Goal: Information Seeking & Learning: Learn about a topic

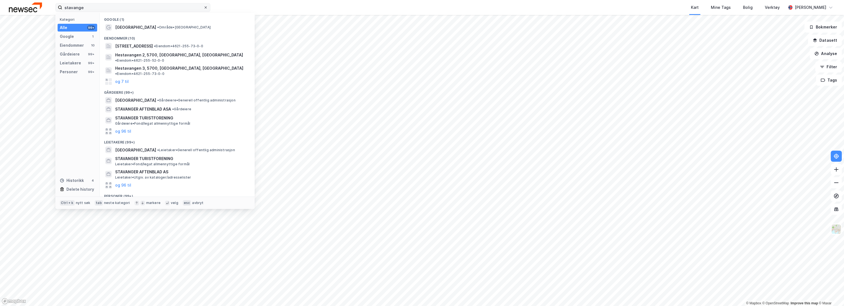
click at [205, 5] on div at bounding box center [205, 7] width 3 height 4
click at [203, 5] on input "stavange" at bounding box center [132, 7] width 141 height 8
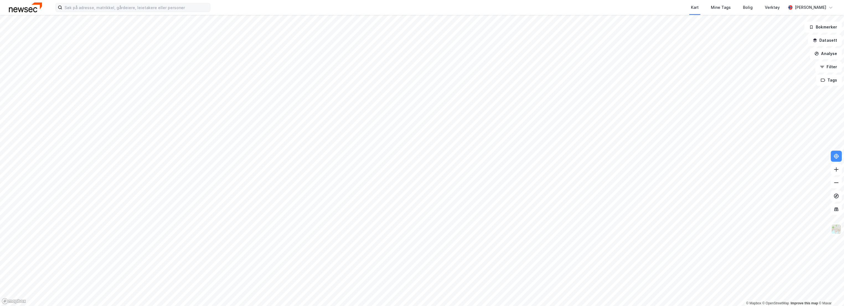
click at [231, 5] on div "Kart Mine Tags Bolig Verktøy [PERSON_NAME]" at bounding box center [422, 7] width 844 height 15
click at [838, 160] on button at bounding box center [836, 156] width 11 height 11
click at [837, 157] on icon at bounding box center [836, 156] width 2 height 2
click at [84, 9] on input at bounding box center [136, 7] width 148 height 8
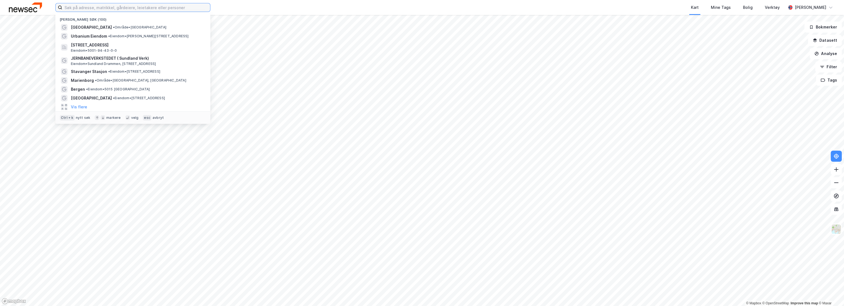
click at [106, 9] on input at bounding box center [136, 7] width 148 height 8
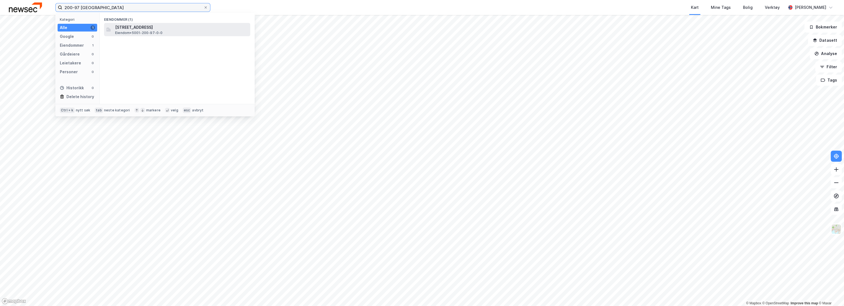
type input "200-97 [GEOGRAPHIC_DATA]"
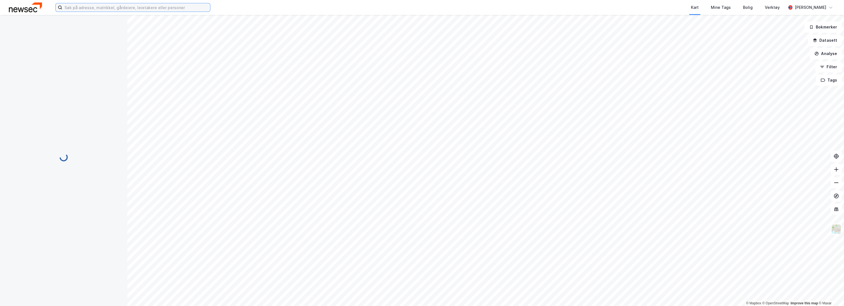
click at [97, 9] on input at bounding box center [136, 7] width 148 height 8
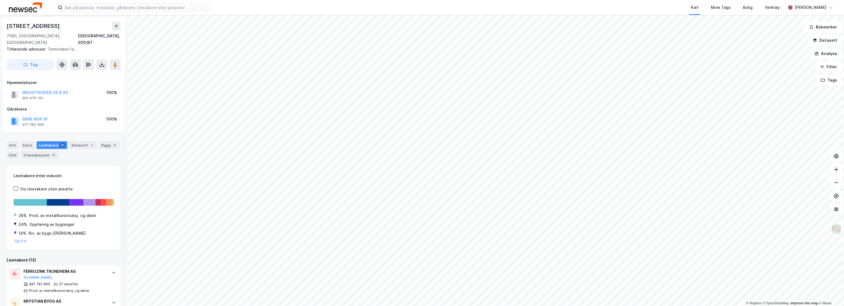
click at [230, 6] on div "Kart Mine Tags Bolig Verktøy [PERSON_NAME]" at bounding box center [422, 7] width 844 height 15
click at [11, 141] on div "Info" at bounding box center [13, 145] width 12 height 8
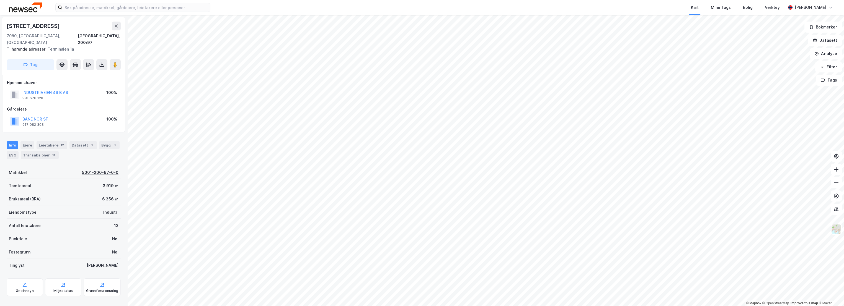
click at [91, 169] on div "5001-200-97-0-0" at bounding box center [100, 172] width 37 height 7
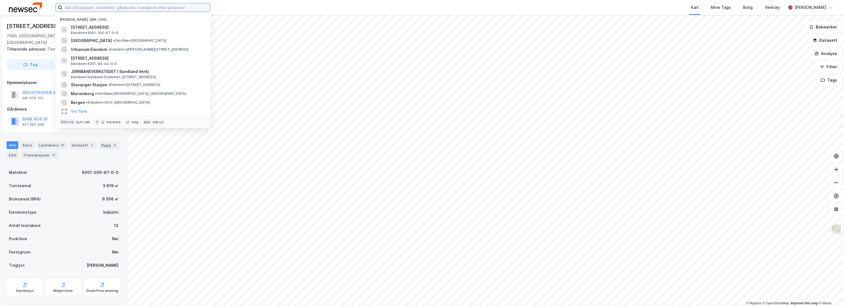
click at [117, 4] on input at bounding box center [136, 7] width 148 height 8
click at [26, 18] on div "[STREET_ADDRESS], 200/97 Tilhørende adresser: Terminalen 1a Tag" at bounding box center [63, 46] width 123 height 58
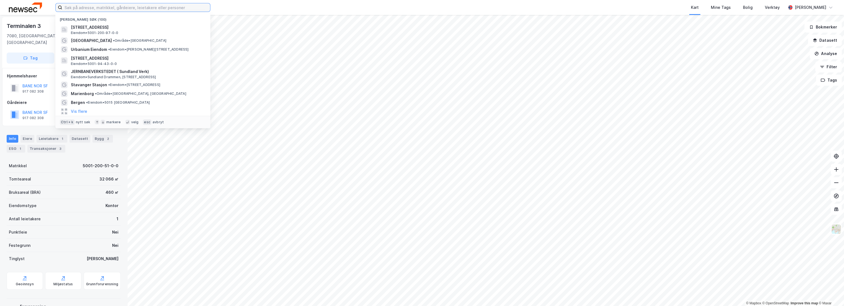
click at [105, 8] on input at bounding box center [136, 7] width 148 height 8
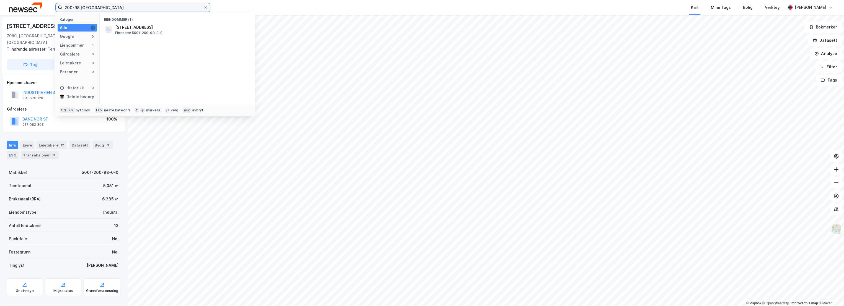
drag, startPoint x: 79, startPoint y: 7, endPoint x: 49, endPoint y: 5, distance: 30.5
click at [49, 5] on div "200-98 trondheim Kategori Alle 1 Google 0 Eiendommer 1 Gårdeiere 0 Leietakere 0…" at bounding box center [422, 7] width 844 height 15
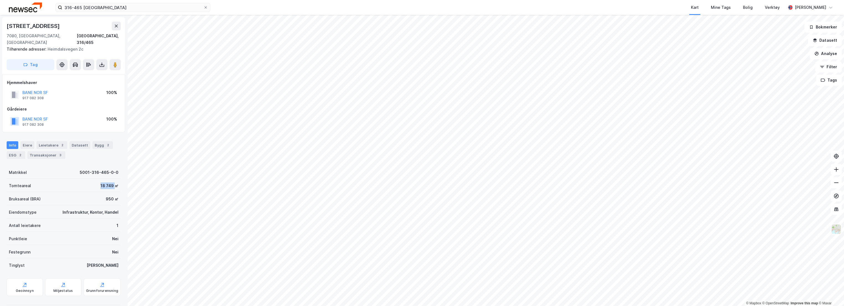
drag, startPoint x: 94, startPoint y: 179, endPoint x: 109, endPoint y: 177, distance: 15.0
click at [109, 179] on div "Tomteareal 18 749 ㎡" at bounding box center [64, 185] width 114 height 13
copy div "18 749"
drag, startPoint x: 51, startPoint y: 94, endPoint x: 17, endPoint y: 85, distance: 34.6
click at [17, 88] on div "BANE NOR SF 917 082 308 100%" at bounding box center [63, 94] width 113 height 13
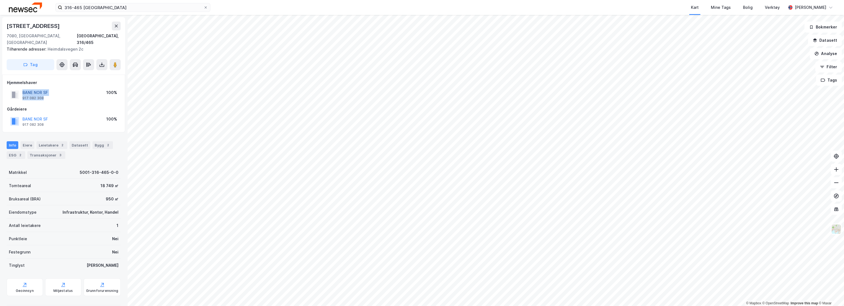
copy div "BANE NOR SF 917 082 308"
click at [77, 7] on input "316-465 [GEOGRAPHIC_DATA]" at bounding box center [132, 7] width 141 height 8
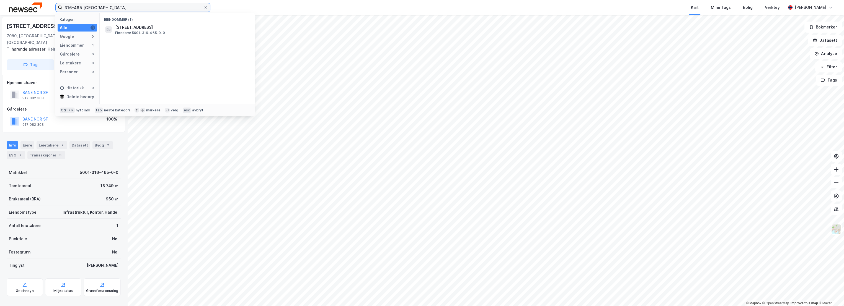
drag, startPoint x: 72, startPoint y: 8, endPoint x: 11, endPoint y: 10, distance: 60.7
click at [11, 10] on div "316-465 trondheim Kategori Alle 1 Google 0 Eiendommer 1 Gårdeiere 0 Leietakere …" at bounding box center [422, 7] width 844 height 15
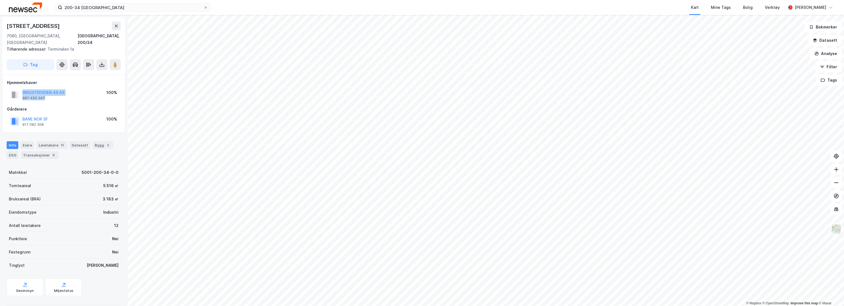
drag, startPoint x: 47, startPoint y: 91, endPoint x: 22, endPoint y: 88, distance: 24.8
click at [22, 89] on div "INDUSTRIVEIEN 49 AS 987 450 347" at bounding box center [37, 94] width 54 height 11
copy div "INDUSTRIVEIEN 49 AS 987 450 347"
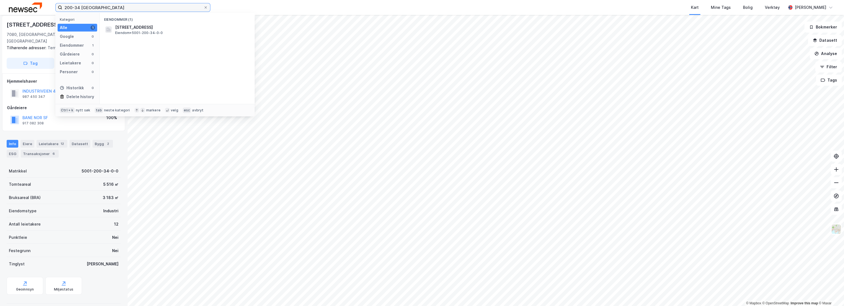
click at [77, 6] on input "200-34 [GEOGRAPHIC_DATA]" at bounding box center [132, 7] width 141 height 8
click at [124, 29] on span "[STREET_ADDRESS]" at bounding box center [181, 27] width 133 height 7
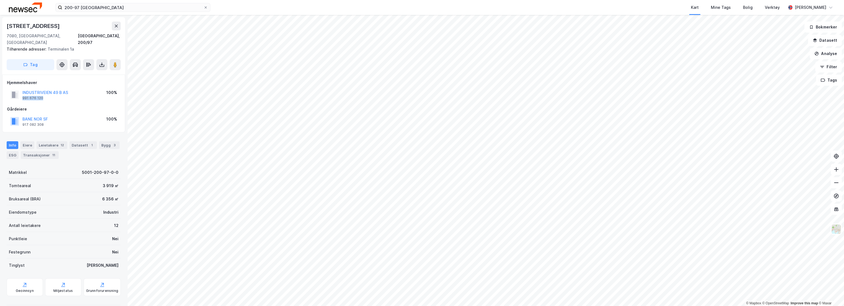
drag, startPoint x: 49, startPoint y: 92, endPoint x: 22, endPoint y: 91, distance: 27.4
click at [22, 91] on div "INDUSTRIVEIEN 49 B AS 991 676 120" at bounding box center [39, 94] width 58 height 11
copy div "991 676 120"
click at [77, 6] on input "200-97 [GEOGRAPHIC_DATA]" at bounding box center [132, 7] width 141 height 8
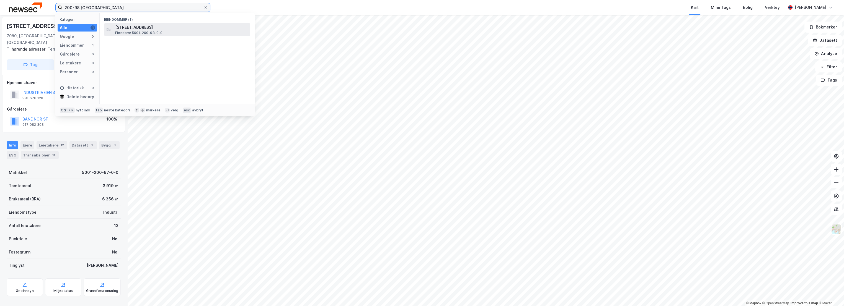
type input "200-98 [GEOGRAPHIC_DATA]"
click at [74, 192] on div "Bruksareal (BRA) 6 385 ㎡" at bounding box center [64, 198] width 114 height 13
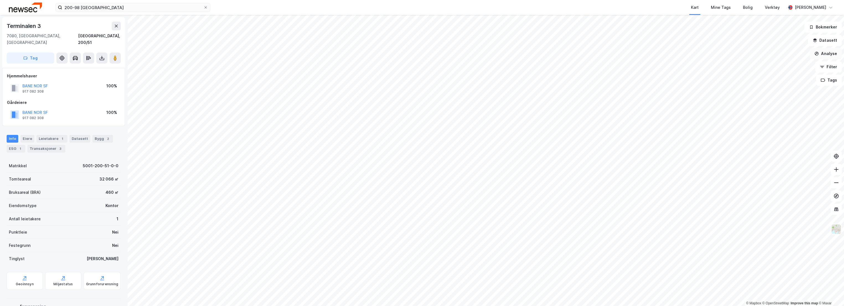
click at [829, 53] on button "Analyse" at bounding box center [826, 53] width 32 height 11
click at [766, 54] on div "Mål avstand" at bounding box center [777, 54] width 48 height 5
click at [508, 294] on button "Lukk" at bounding box center [511, 294] width 25 height 11
click at [836, 230] on img at bounding box center [836, 229] width 11 height 11
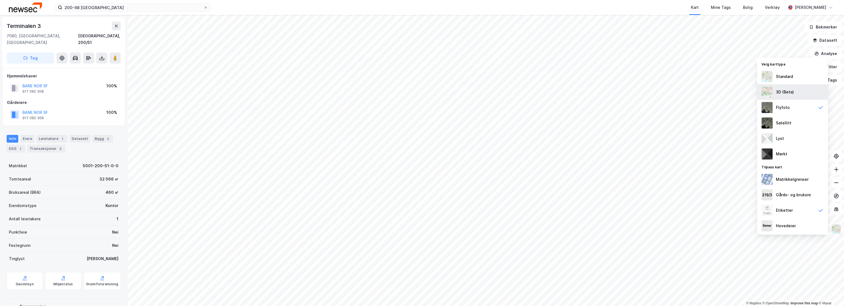
click at [797, 89] on div "3D (Beta)" at bounding box center [792, 92] width 71 height 16
click at [836, 227] on img at bounding box center [836, 229] width 11 height 11
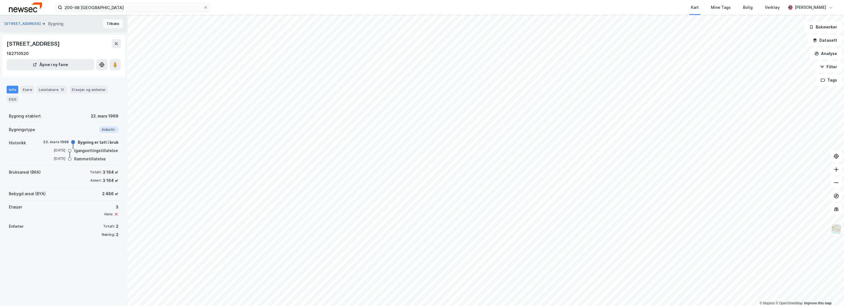
click at [109, 23] on button "Tilbake" at bounding box center [113, 23] width 20 height 9
click at [17, 24] on button "[STREET_ADDRESS]" at bounding box center [22, 24] width 37 height 6
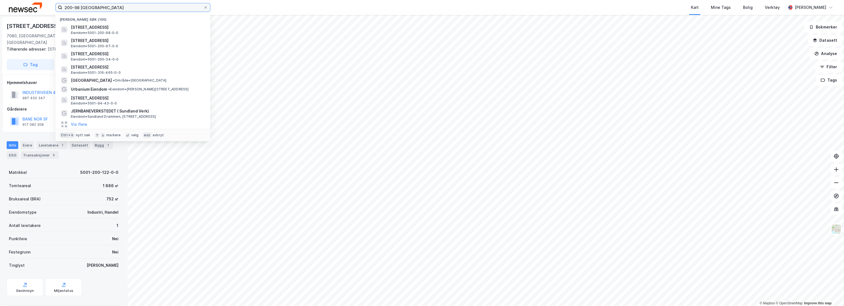
drag, startPoint x: 79, startPoint y: 8, endPoint x: 45, endPoint y: 11, distance: 33.8
click at [47, 11] on div "200-98 trondheim Nylige søk (100) [STREET_ADDRESS] Eiendom • 5001-200-98-0-0 [S…" at bounding box center [422, 7] width 844 height 15
click at [114, 69] on span "[STREET_ADDRESS]" at bounding box center [137, 67] width 133 height 7
click at [140, 10] on input "200-98 [GEOGRAPHIC_DATA]" at bounding box center [132, 7] width 141 height 8
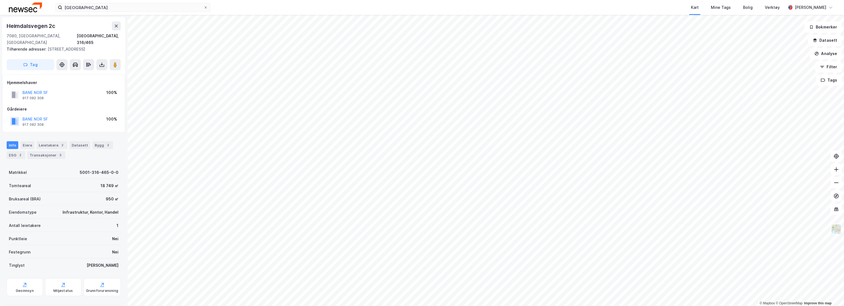
click at [837, 230] on img at bounding box center [836, 229] width 11 height 11
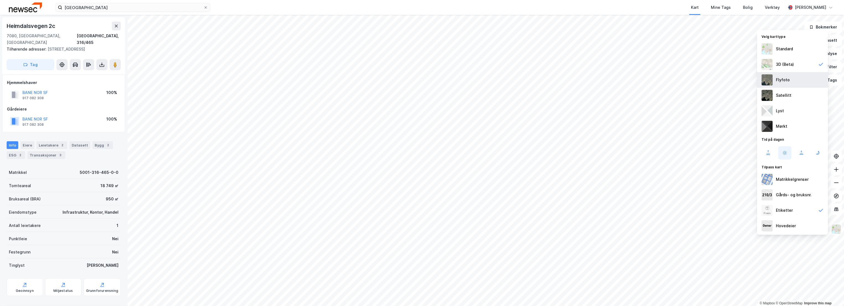
click at [793, 81] on div "Flyfoto" at bounding box center [792, 80] width 71 height 16
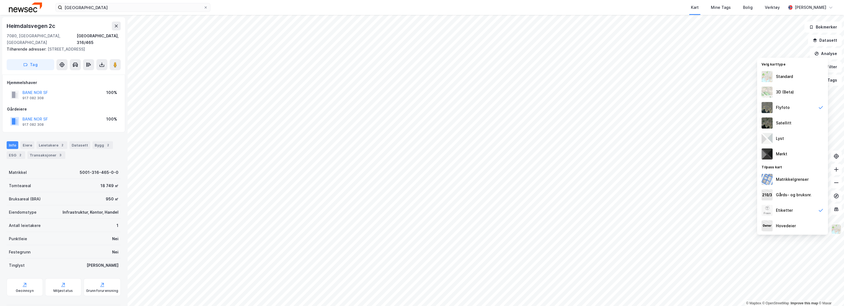
click at [834, 230] on img at bounding box center [836, 229] width 11 height 11
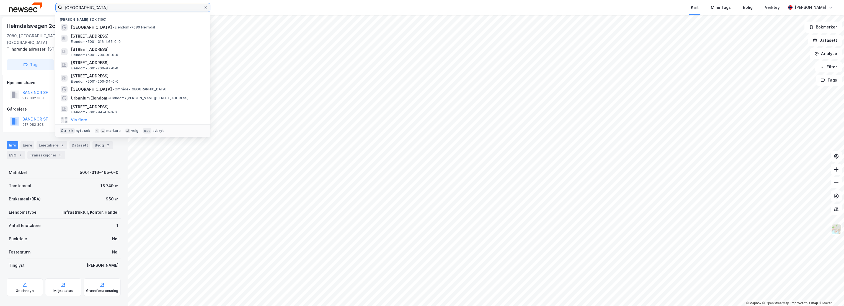
click at [135, 5] on input "[GEOGRAPHIC_DATA]" at bounding box center [132, 7] width 141 height 8
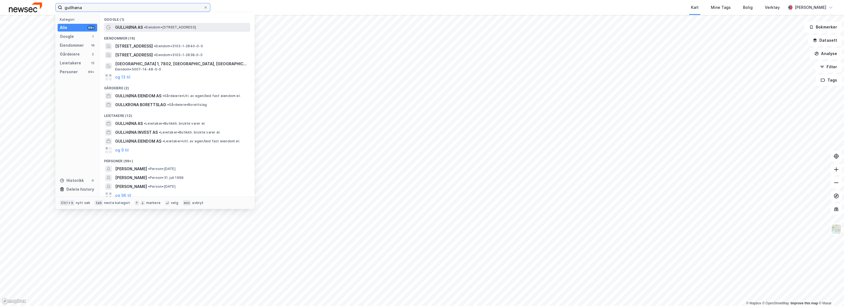
type input "gullhøna"
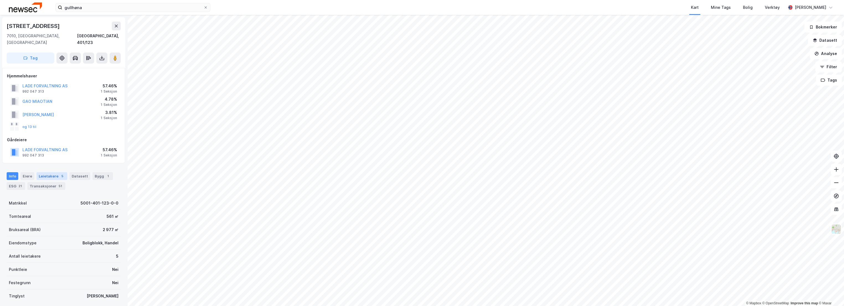
click at [43, 172] on div "Leietakere 5" at bounding box center [52, 176] width 31 height 8
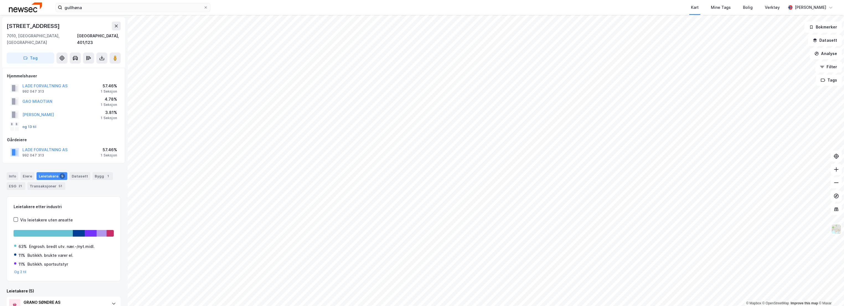
click at [0, 0] on button "og 13 til" at bounding box center [0, 0] width 0 height 0
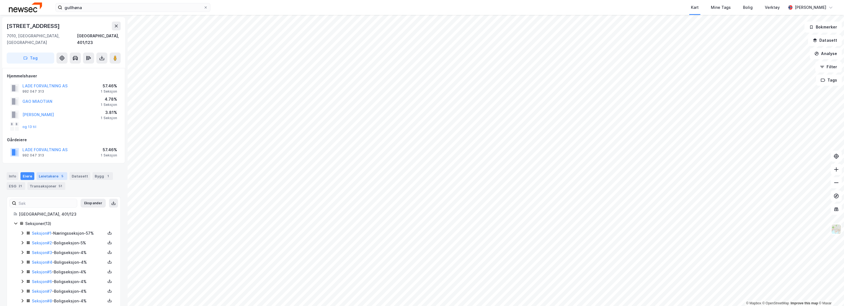
click at [60, 174] on div "5" at bounding box center [63, 177] width 6 height 6
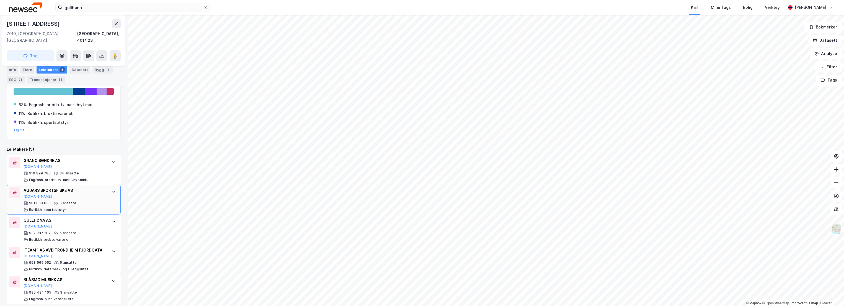
scroll to position [146, 0]
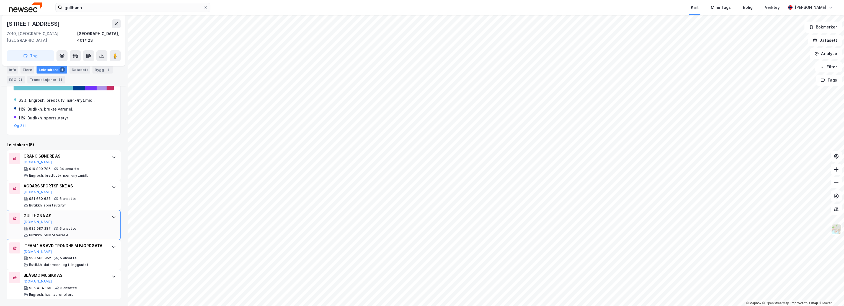
click at [65, 213] on div "GULLHØNA AS" at bounding box center [65, 216] width 82 height 7
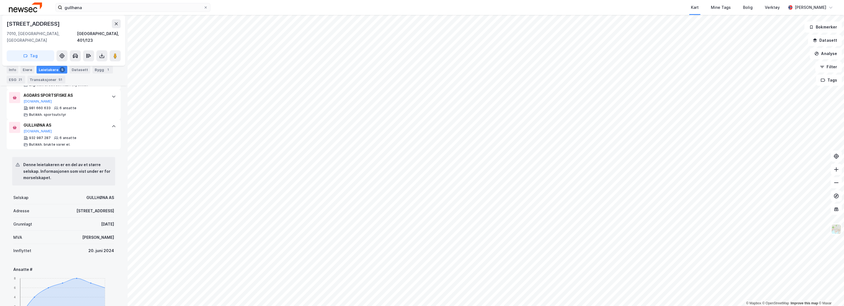
scroll to position [270, 0]
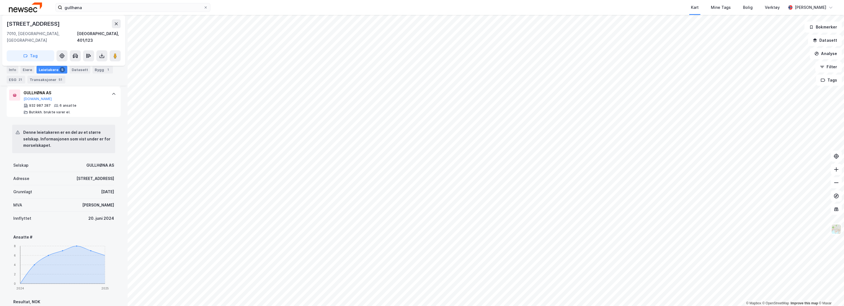
click at [85, 176] on div "[STREET_ADDRESS]" at bounding box center [95, 179] width 38 height 7
drag, startPoint x: 82, startPoint y: 171, endPoint x: 111, endPoint y: 170, distance: 29.1
click at [111, 170] on div "Denne leietakeren er en del av et større selskap. Informasjonen som vist under …" at bounding box center [64, 284] width 114 height 335
copy div "[STREET_ADDRESS]"
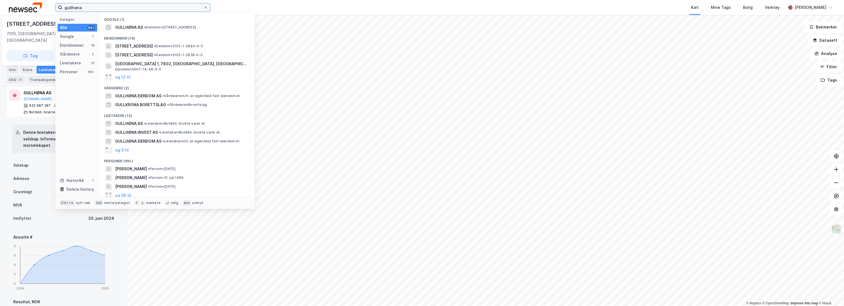
click at [103, 7] on input "gullhøna" at bounding box center [132, 7] width 141 height 8
click at [205, 7] on icon at bounding box center [206, 7] width 2 height 2
click at [203, 7] on input "gullhøna" at bounding box center [132, 7] width 141 height 8
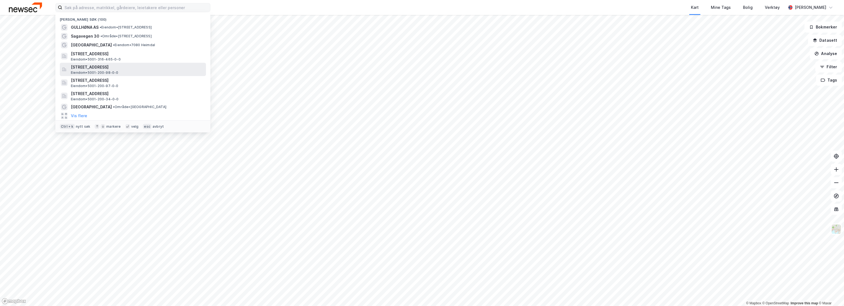
click at [104, 71] on span "Eiendom • 5001-200-98-0-0" at bounding box center [95, 73] width 48 height 4
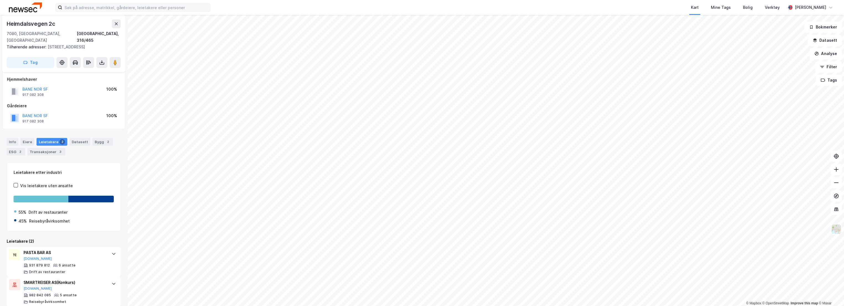
scroll to position [4, 0]
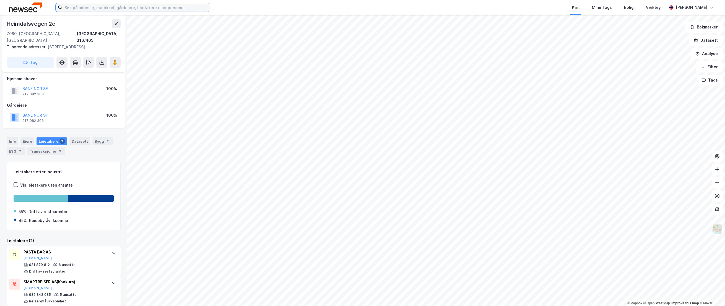
click at [102, 6] on input at bounding box center [136, 7] width 148 height 8
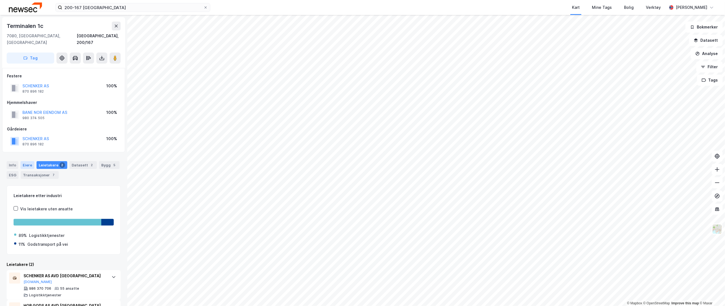
click at [27, 162] on div "Eiere" at bounding box center [27, 165] width 14 height 8
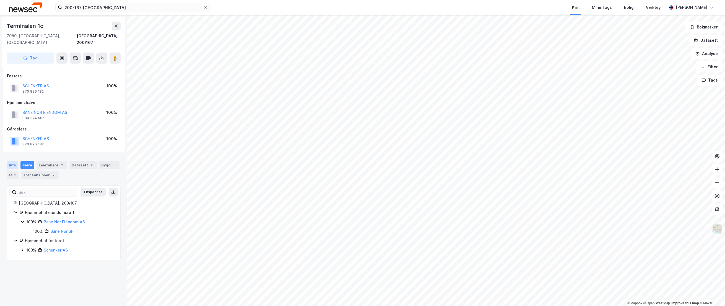
click at [13, 161] on div "Info" at bounding box center [13, 165] width 12 height 8
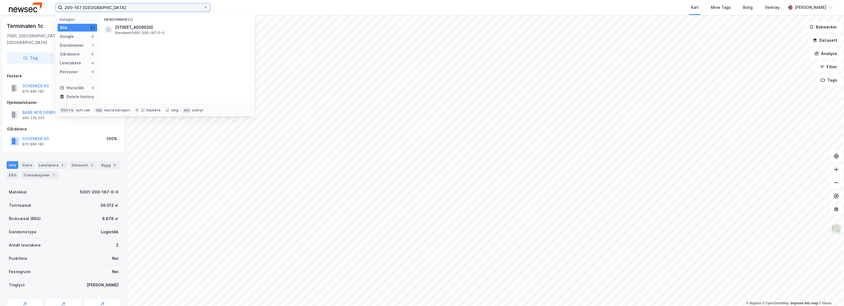
drag, startPoint x: 114, startPoint y: 9, endPoint x: 14, endPoint y: 6, distance: 99.7
click at [14, 6] on div "200-167 trondheim Kategori Alle 1 Google 0 Eiendommer 1 Gårdeiere 0 Leietakere …" at bounding box center [422, 7] width 844 height 15
type input "21-1262"
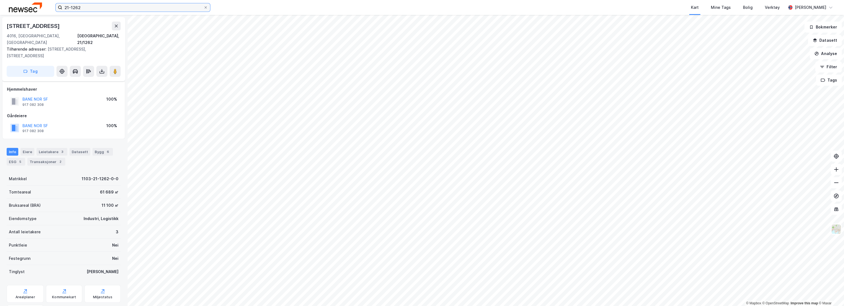
scroll to position [4, 0]
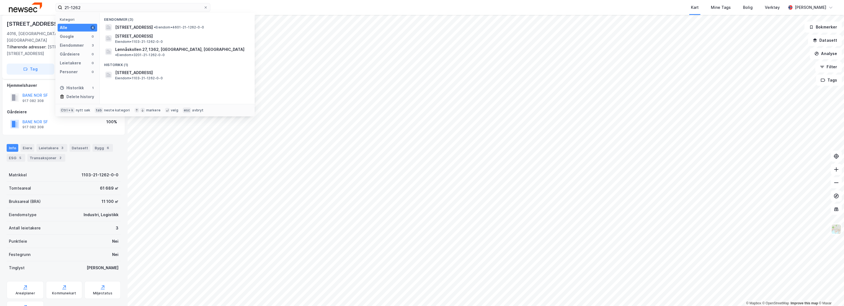
click at [47, 226] on div "Antall leietakere 3" at bounding box center [64, 228] width 114 height 13
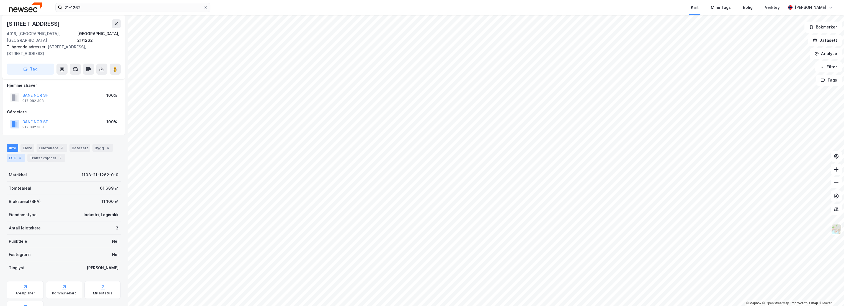
click at [17, 154] on div "ESG 5" at bounding box center [16, 158] width 19 height 8
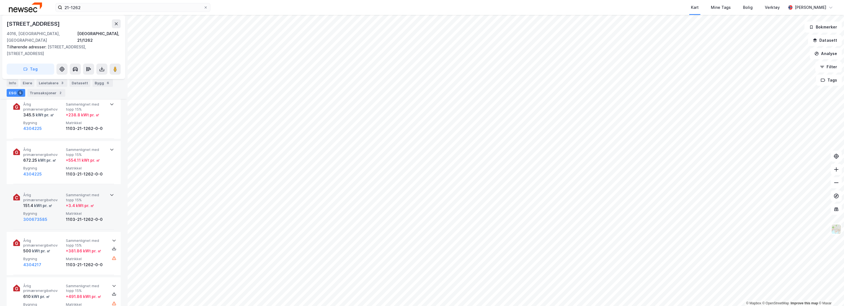
scroll to position [184, 0]
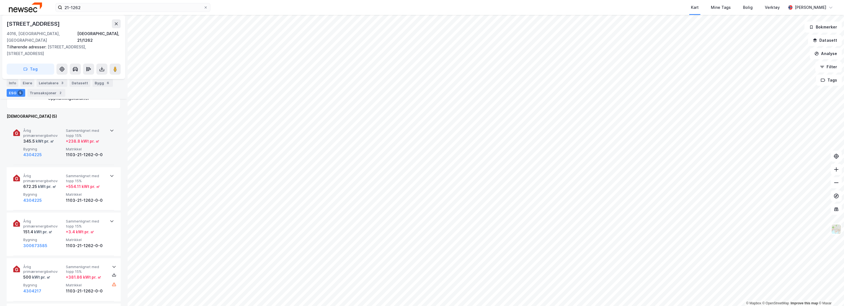
click at [52, 128] on span "Årlig primærenergibehov" at bounding box center [43, 133] width 40 height 10
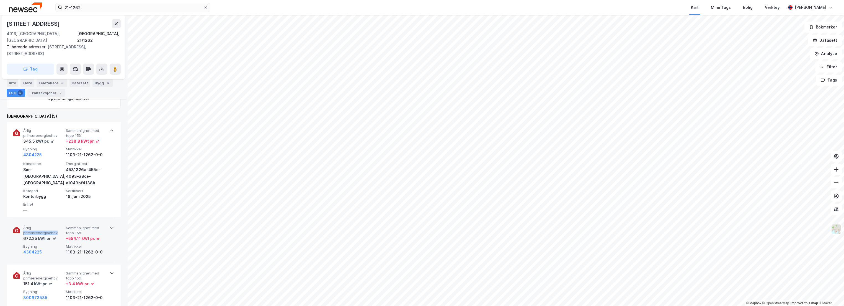
click at [58, 226] on span "Årlig primærenergibehov" at bounding box center [43, 231] width 40 height 10
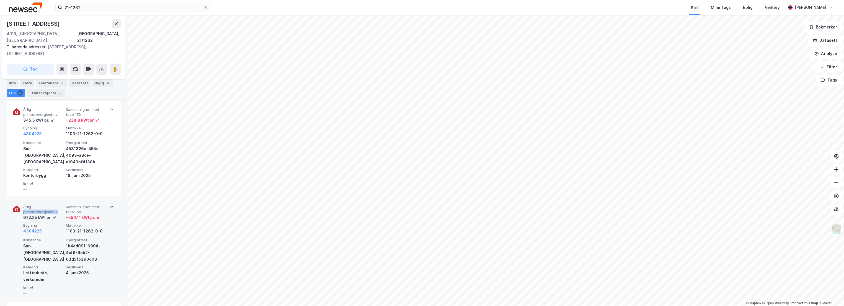
scroll to position [215, 0]
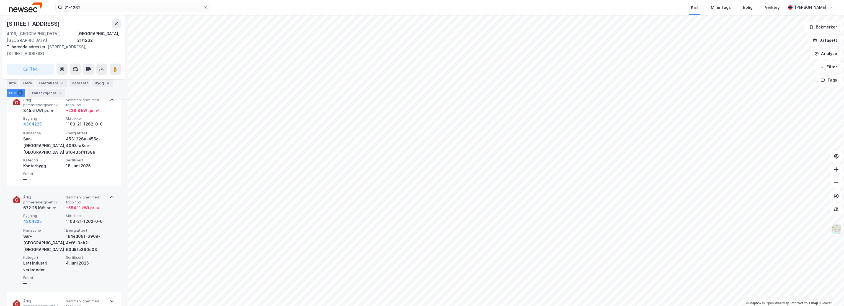
click at [73, 195] on span "Sammenlignet med topp 15%" at bounding box center [86, 200] width 40 height 10
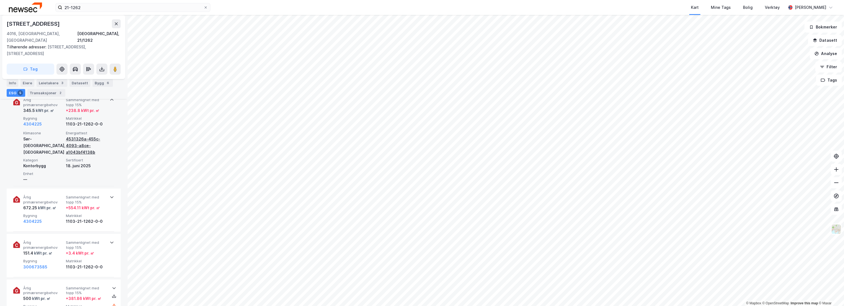
click at [74, 136] on div "4531326a-455c-4093-a8ce-a1043bf4138b" at bounding box center [86, 146] width 40 height 20
click at [69, 234] on div "Årlig primærenergibehov 151.4 kWt pr. ㎡ Sammenlignet med topp 15% + 3.4 kWt pr.…" at bounding box center [63, 255] width 101 height 43
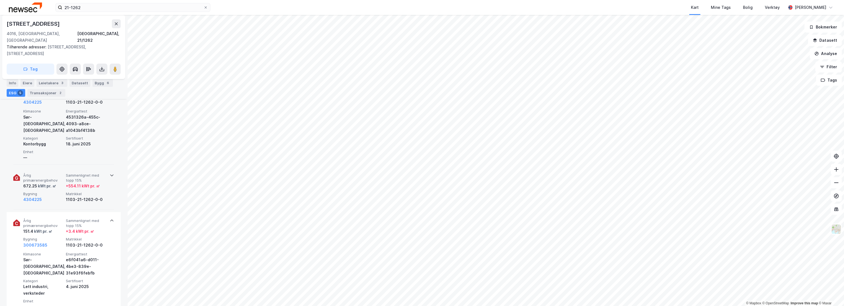
scroll to position [246, 0]
